Goal: Navigation & Orientation: Understand site structure

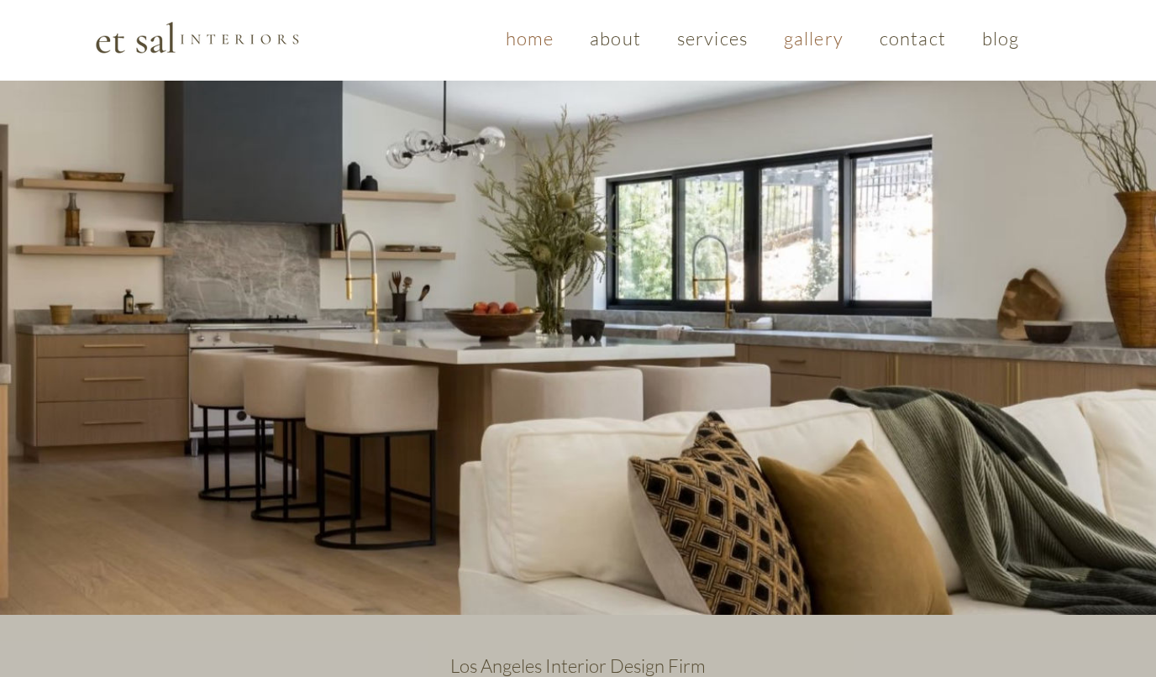
click at [811, 39] on span "gallery" at bounding box center [814, 38] width 60 height 23
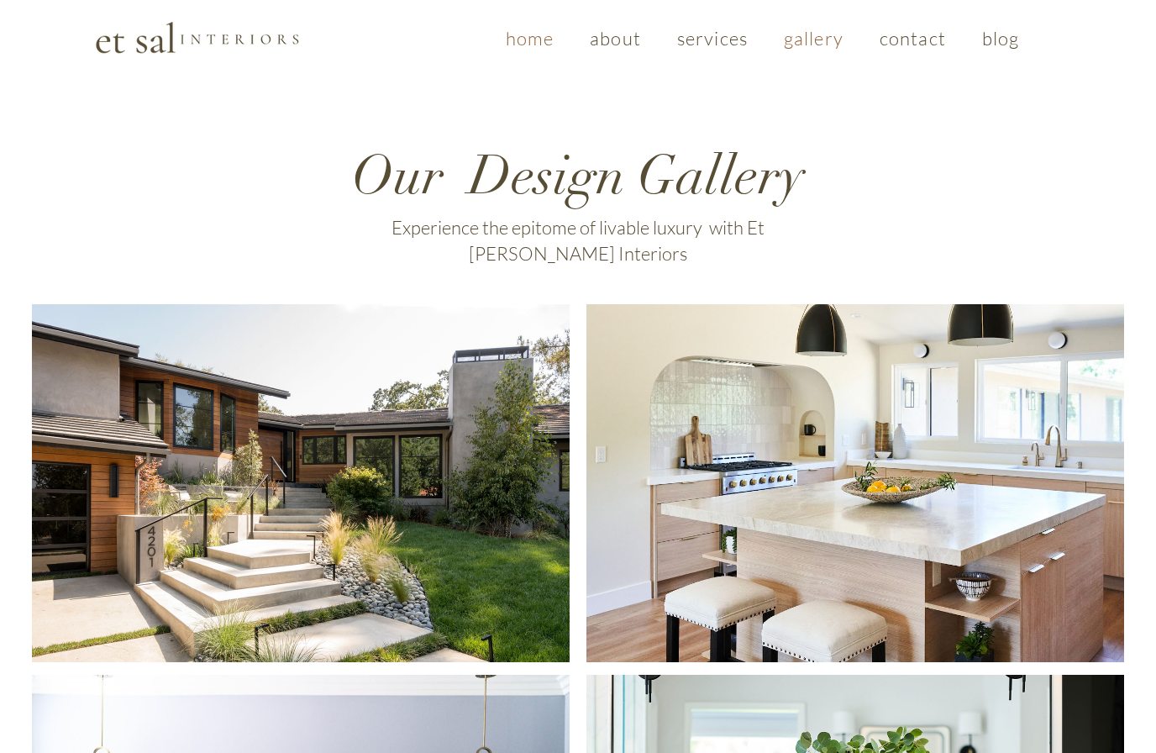
click at [532, 30] on span "home" at bounding box center [530, 38] width 48 height 23
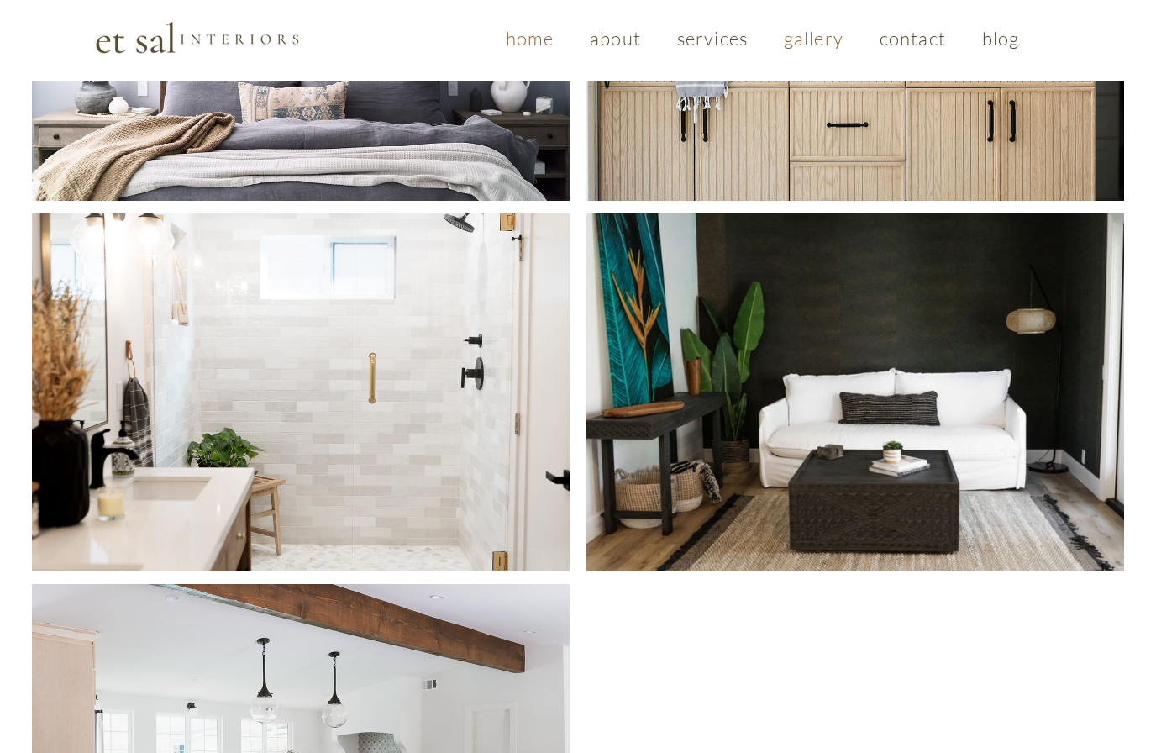
scroll to position [828, 0]
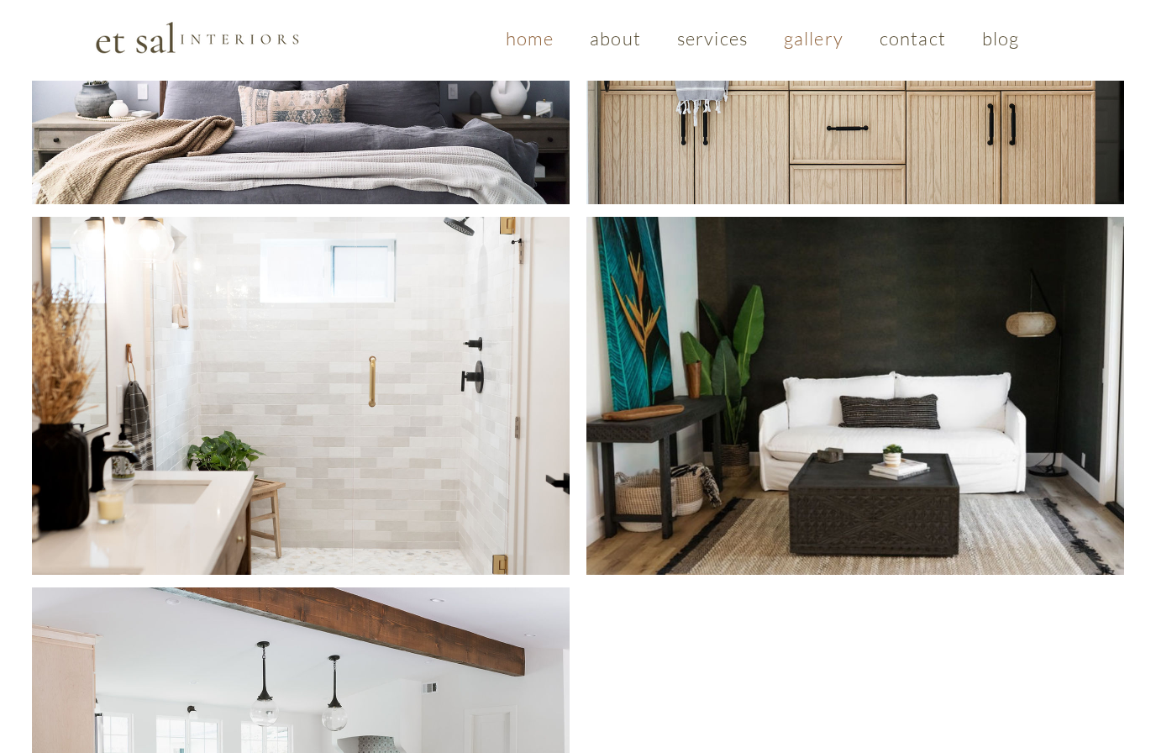
click at [403, 422] on span "Spanish Coastal" at bounding box center [301, 396] width 538 height 358
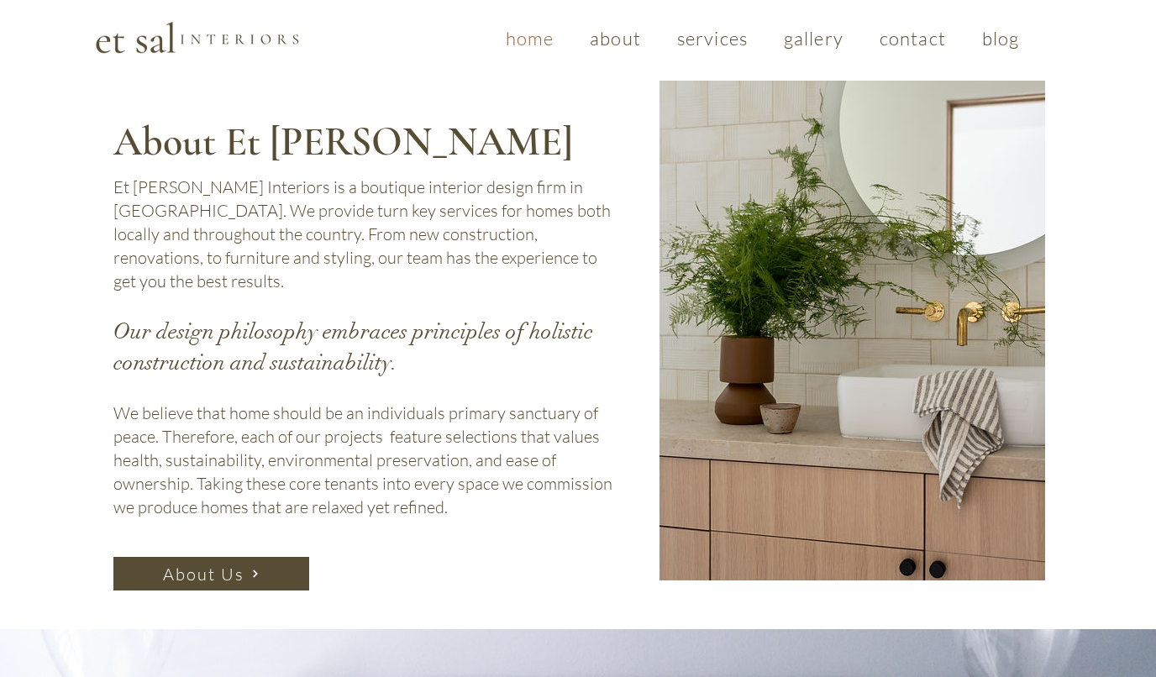
scroll to position [744, 0]
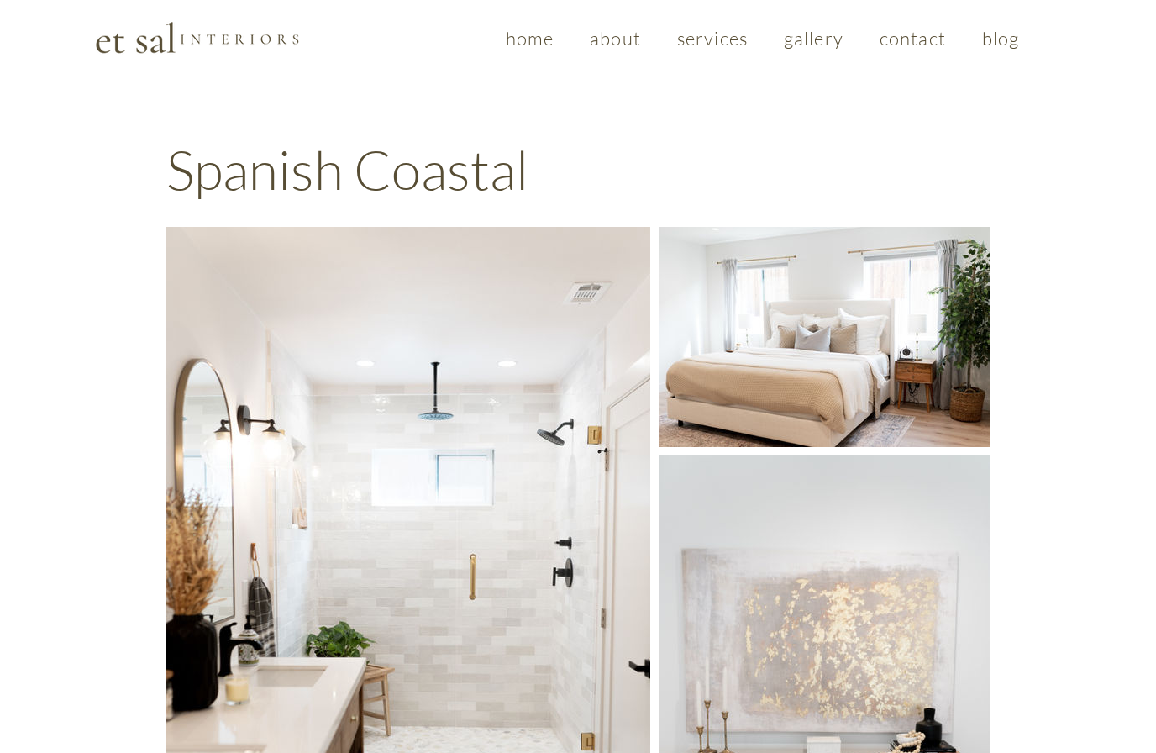
click at [523, 46] on span "home" at bounding box center [530, 38] width 48 height 23
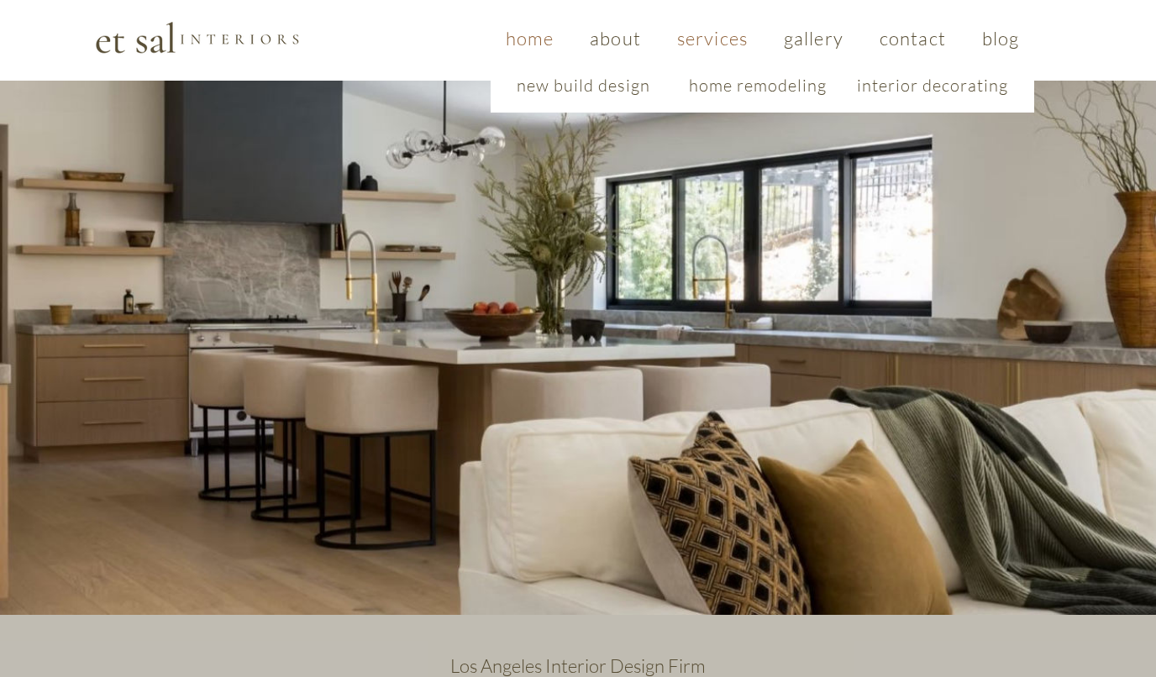
click at [600, 83] on span "new build design" at bounding box center [584, 85] width 134 height 21
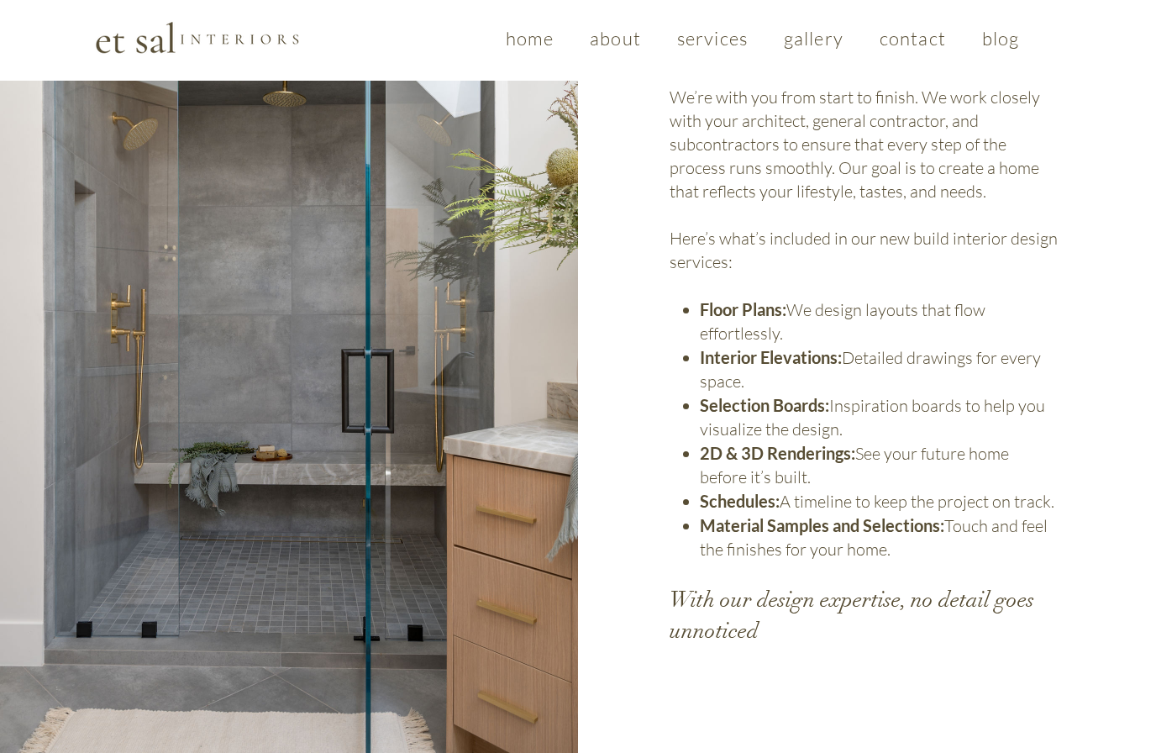
click at [1060, 493] on div at bounding box center [867, 339] width 578 height 886
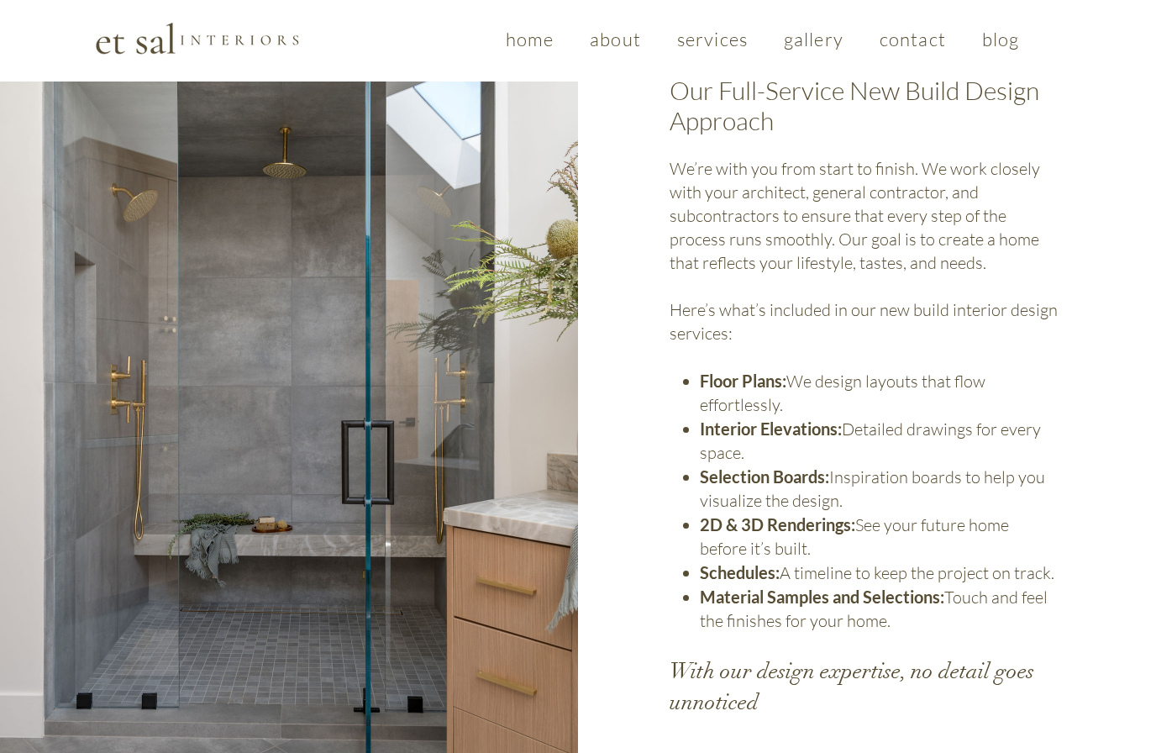
scroll to position [1470, 0]
